Goal: Download file/media

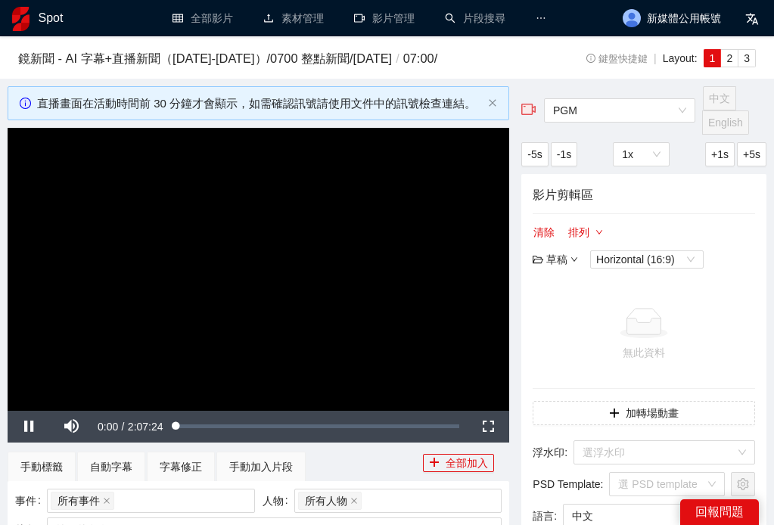
scroll to position [472, 0]
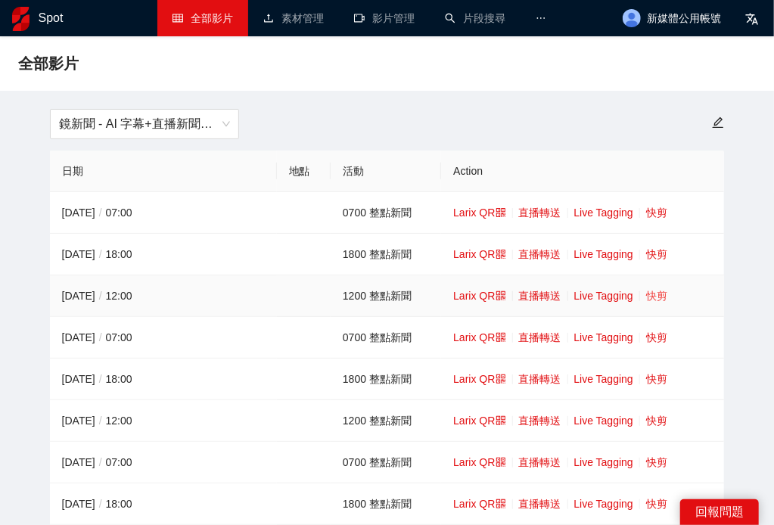
click at [656, 299] on link "快剪" at bounding box center [656, 296] width 21 height 12
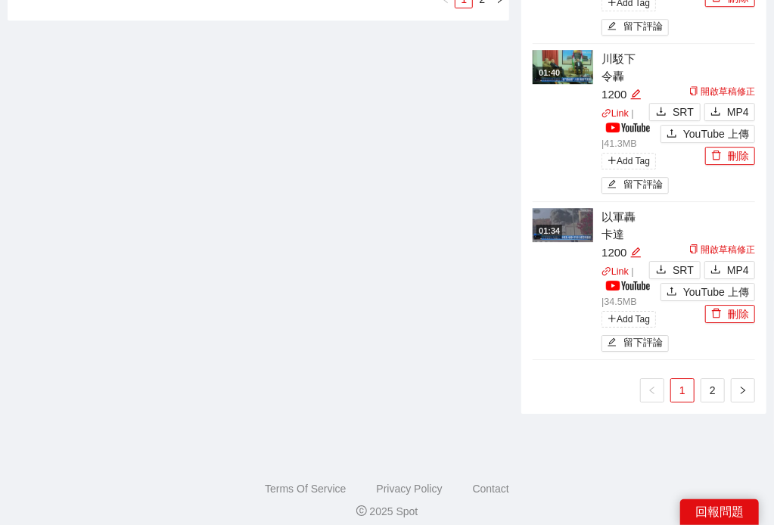
scroll to position [1871, 0]
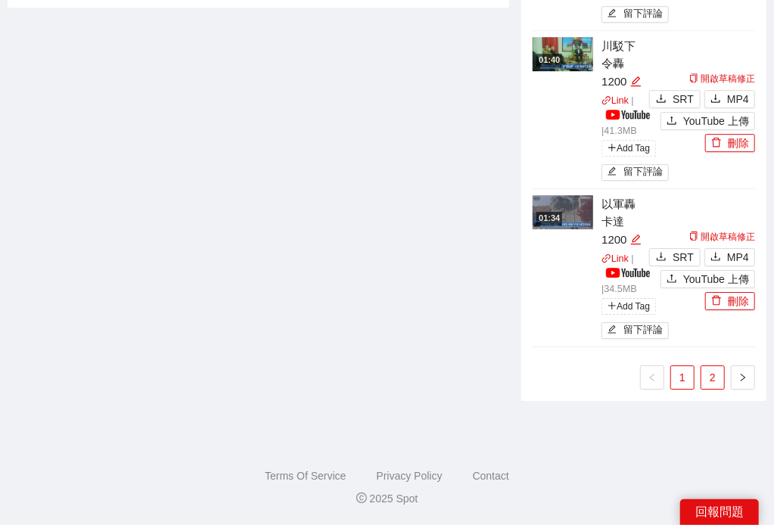
click at [709, 385] on link "2" at bounding box center [713, 377] width 23 height 23
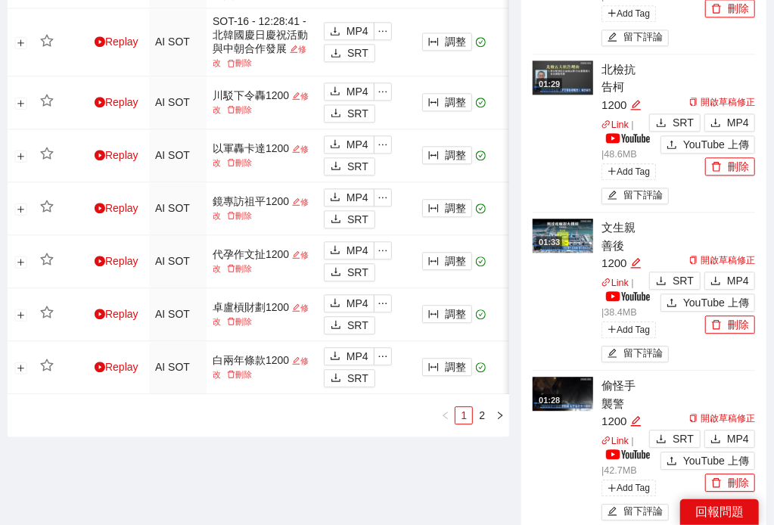
scroll to position [1413, 0]
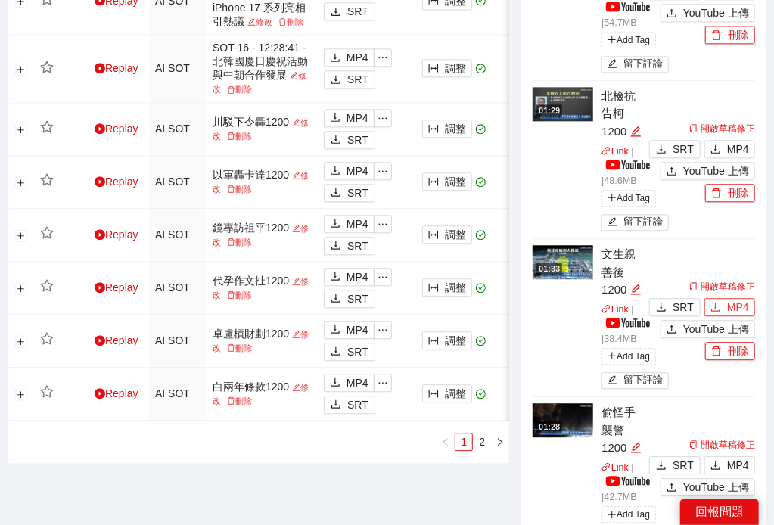
click at [737, 306] on span "MP4" at bounding box center [738, 307] width 22 height 17
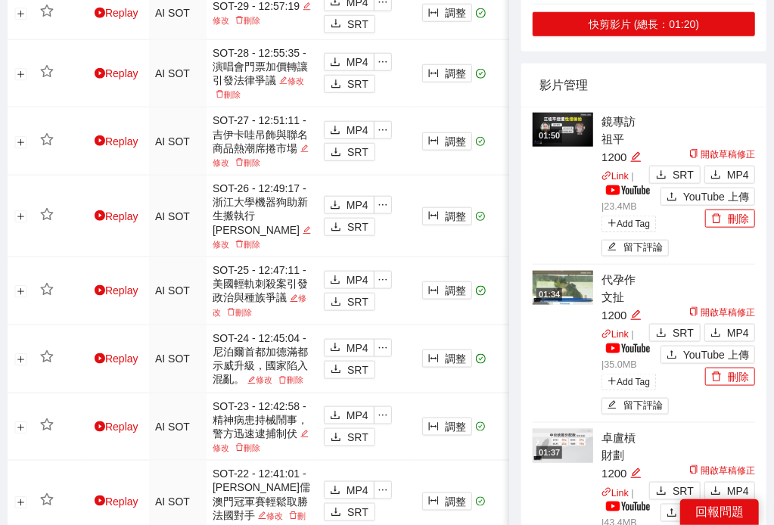
scroll to position [572, 0]
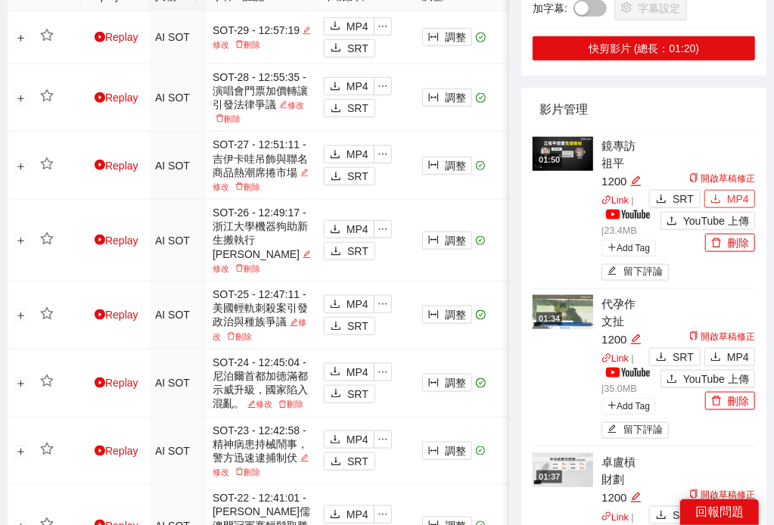
click at [727, 195] on button "MP4" at bounding box center [730, 199] width 51 height 18
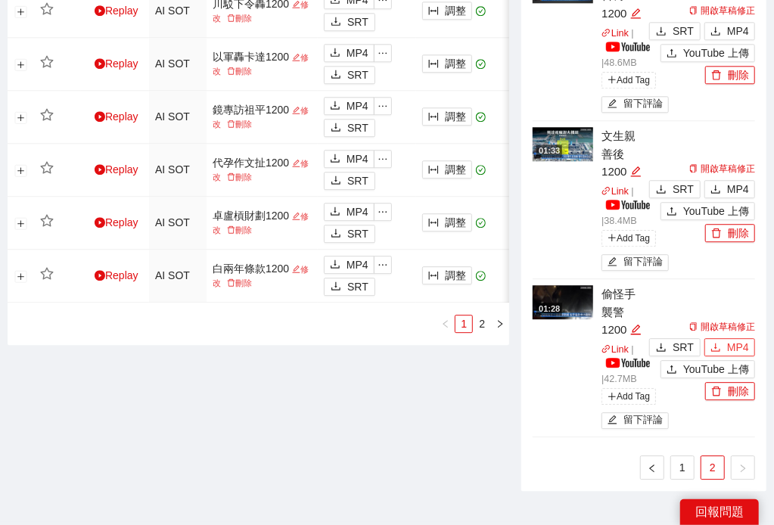
scroll to position [1623, 0]
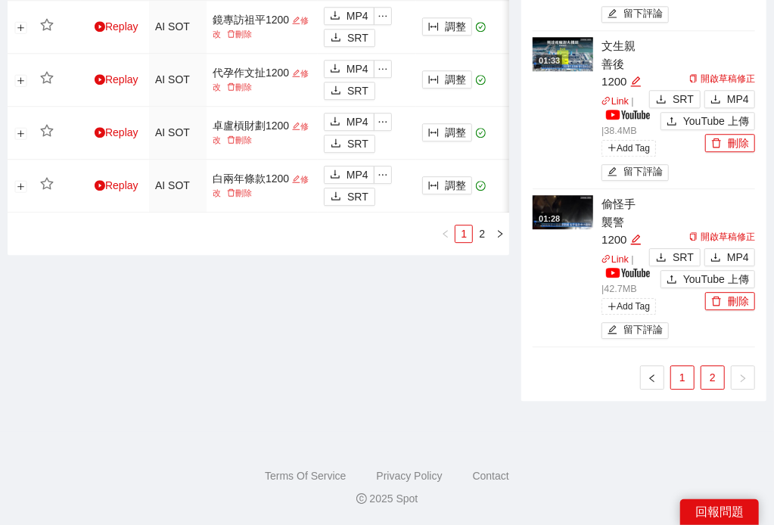
click at [684, 385] on link "1" at bounding box center [682, 377] width 23 height 23
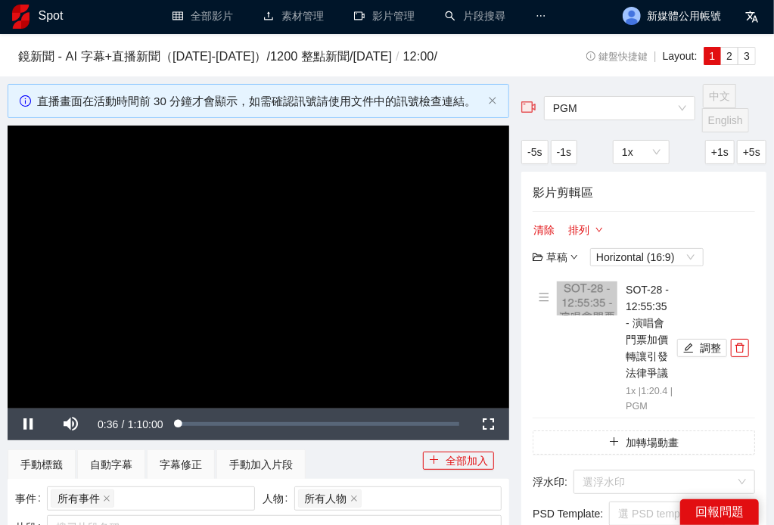
scroll to position [0, 0]
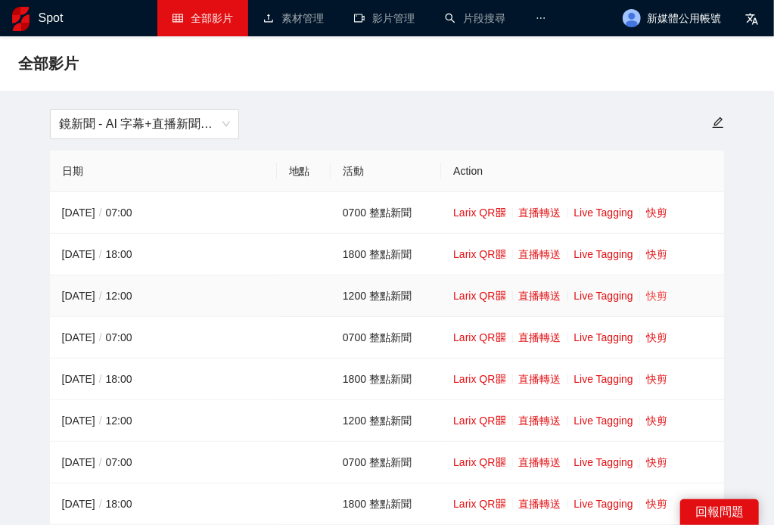
click at [648, 302] on link "快剪" at bounding box center [656, 296] width 21 height 12
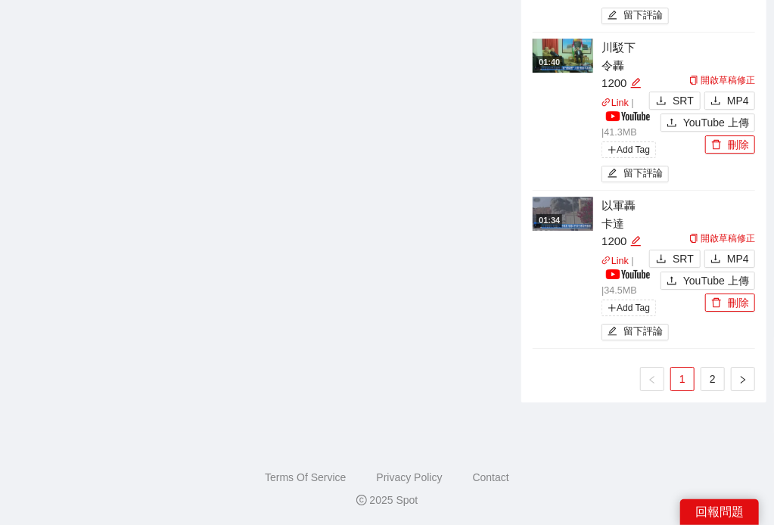
scroll to position [1976, 0]
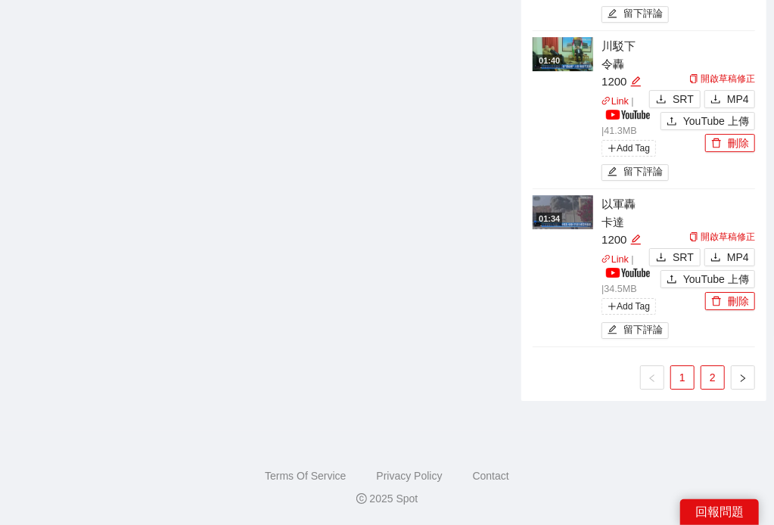
click at [710, 382] on link "2" at bounding box center [713, 377] width 23 height 23
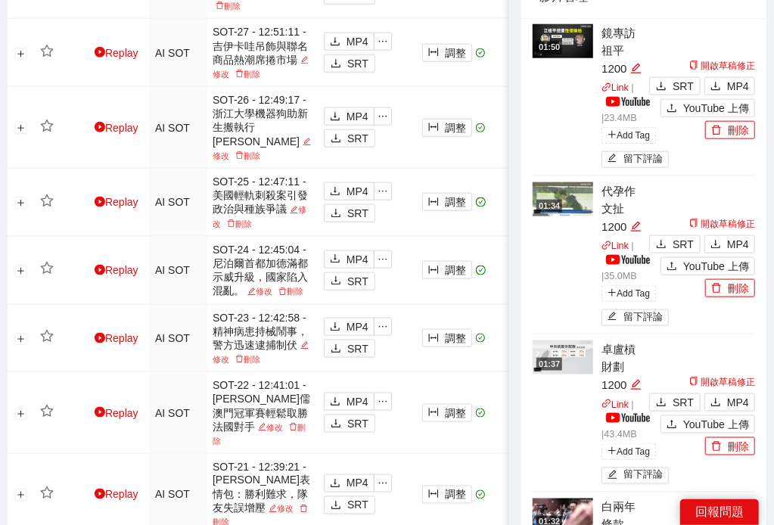
scroll to position [572, 0]
